Goal: Find specific page/section: Find specific page/section

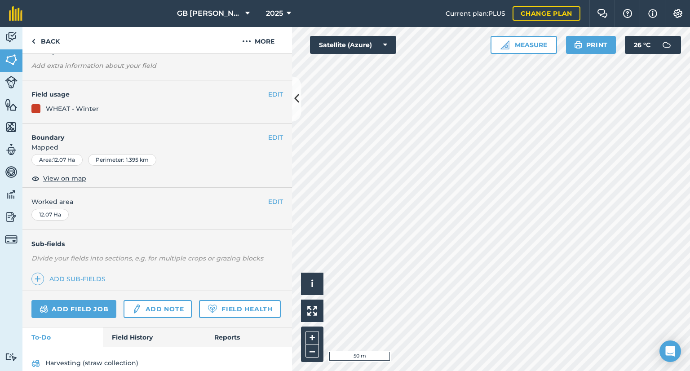
scroll to position [119, 0]
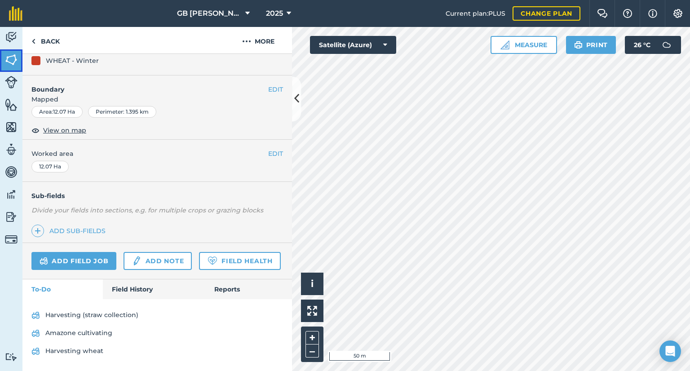
click at [10, 63] on img at bounding box center [11, 59] width 13 height 13
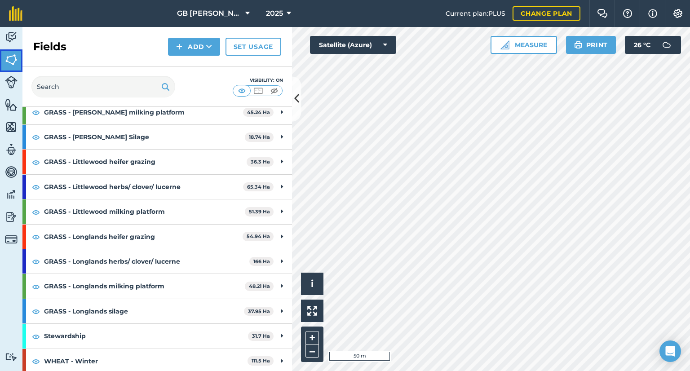
scroll to position [432, 0]
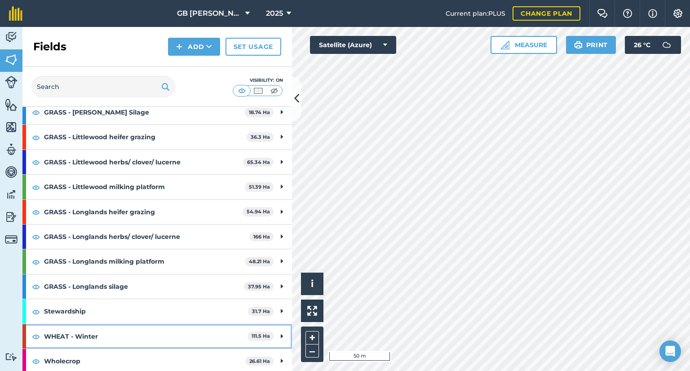
click at [117, 331] on strong "WHEAT - Winter" at bounding box center [145, 336] width 203 height 24
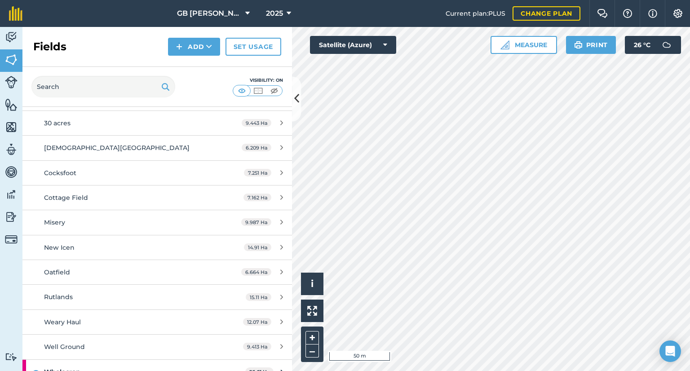
scroll to position [729, 0]
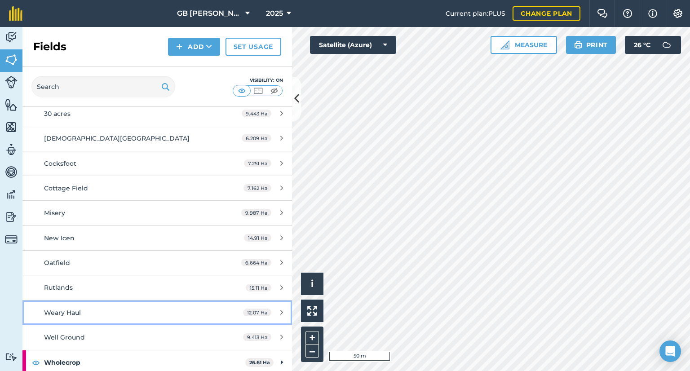
click at [126, 316] on link "Weary Haul 12.07 Ha" at bounding box center [156, 312] width 269 height 24
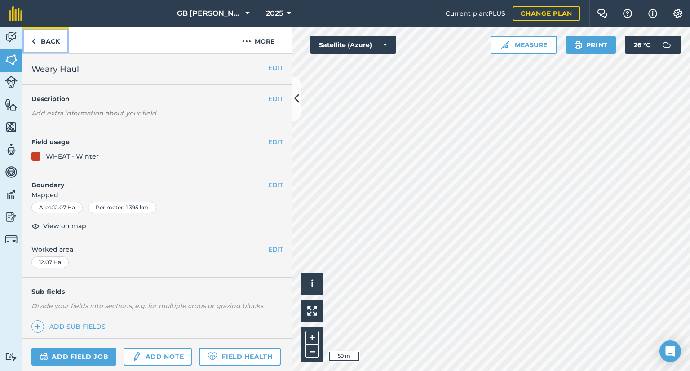
click at [46, 47] on link "Back" at bounding box center [45, 40] width 46 height 26
click at [54, 32] on link "Back" at bounding box center [45, 40] width 46 height 26
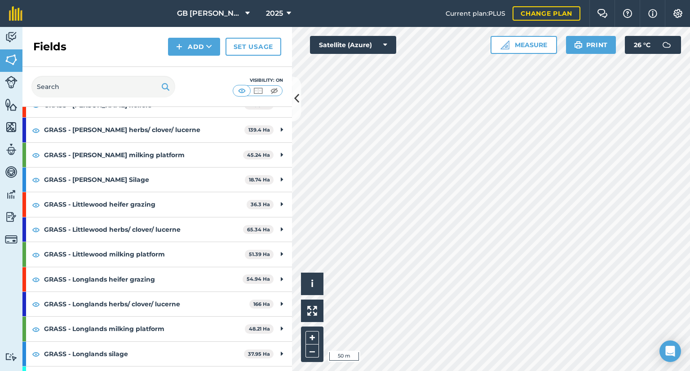
scroll to position [494, 0]
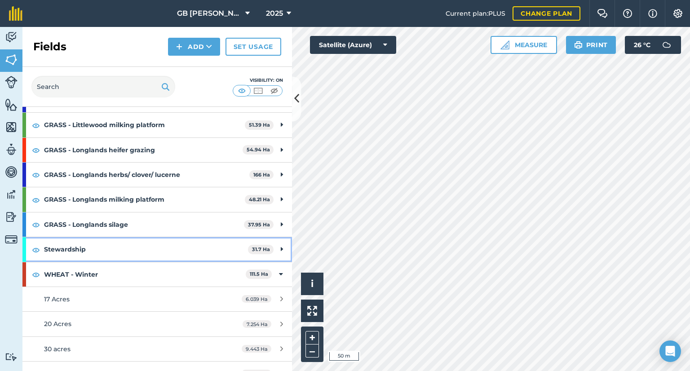
click at [130, 256] on strong "Stewardship" at bounding box center [146, 249] width 204 height 24
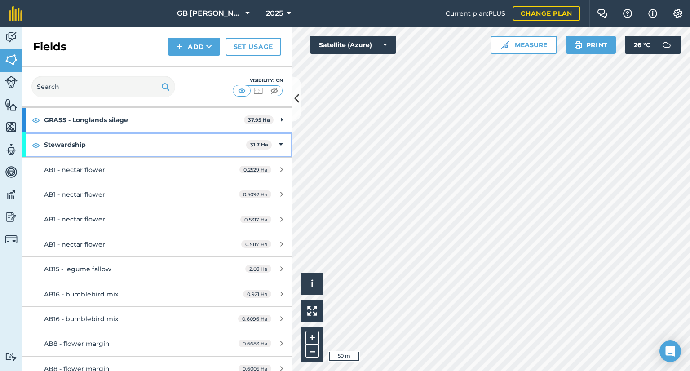
scroll to position [674, 0]
